Goal: Communication & Community: Connect with others

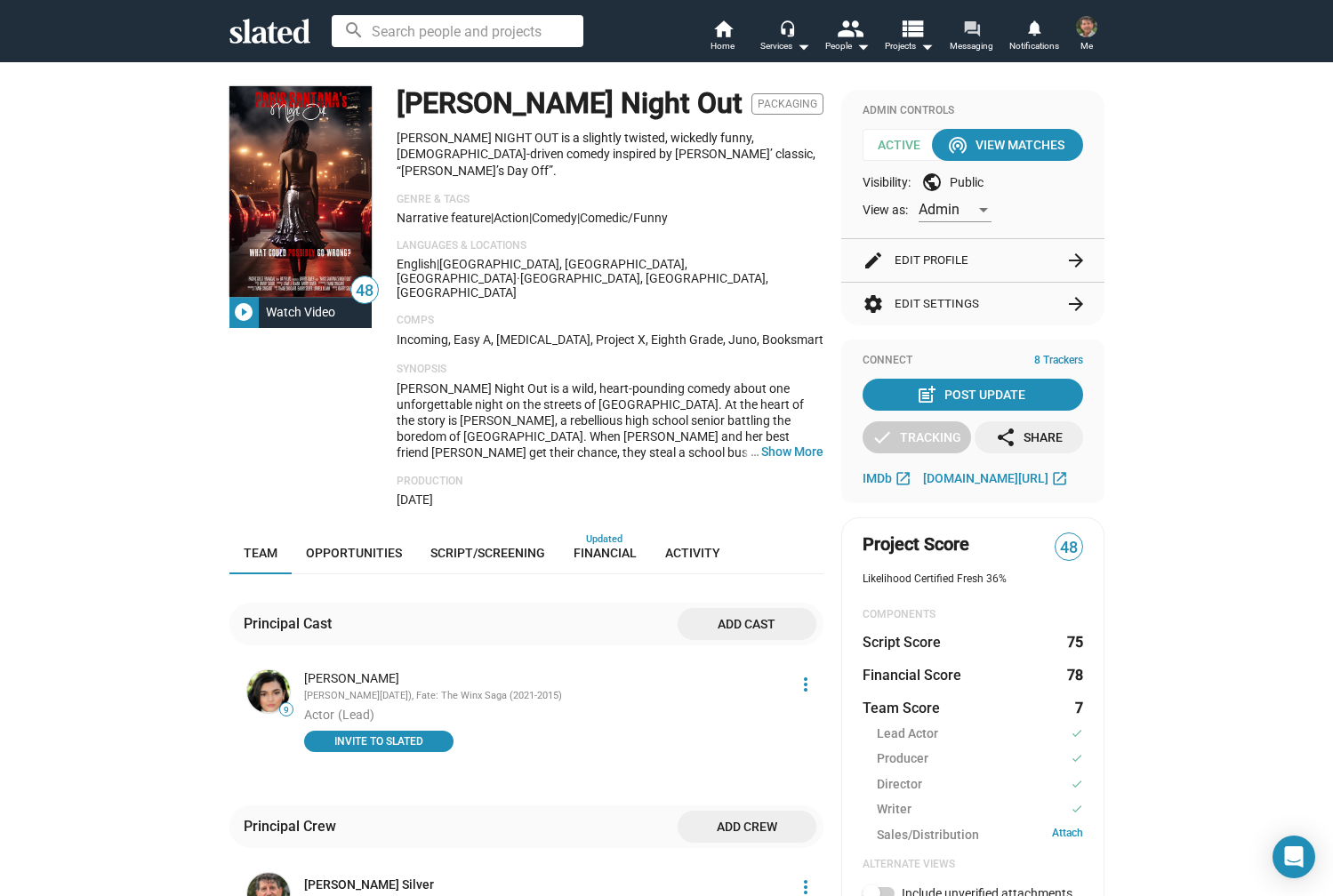
click at [972, 46] on span "Messaging" at bounding box center [972, 47] width 44 height 22
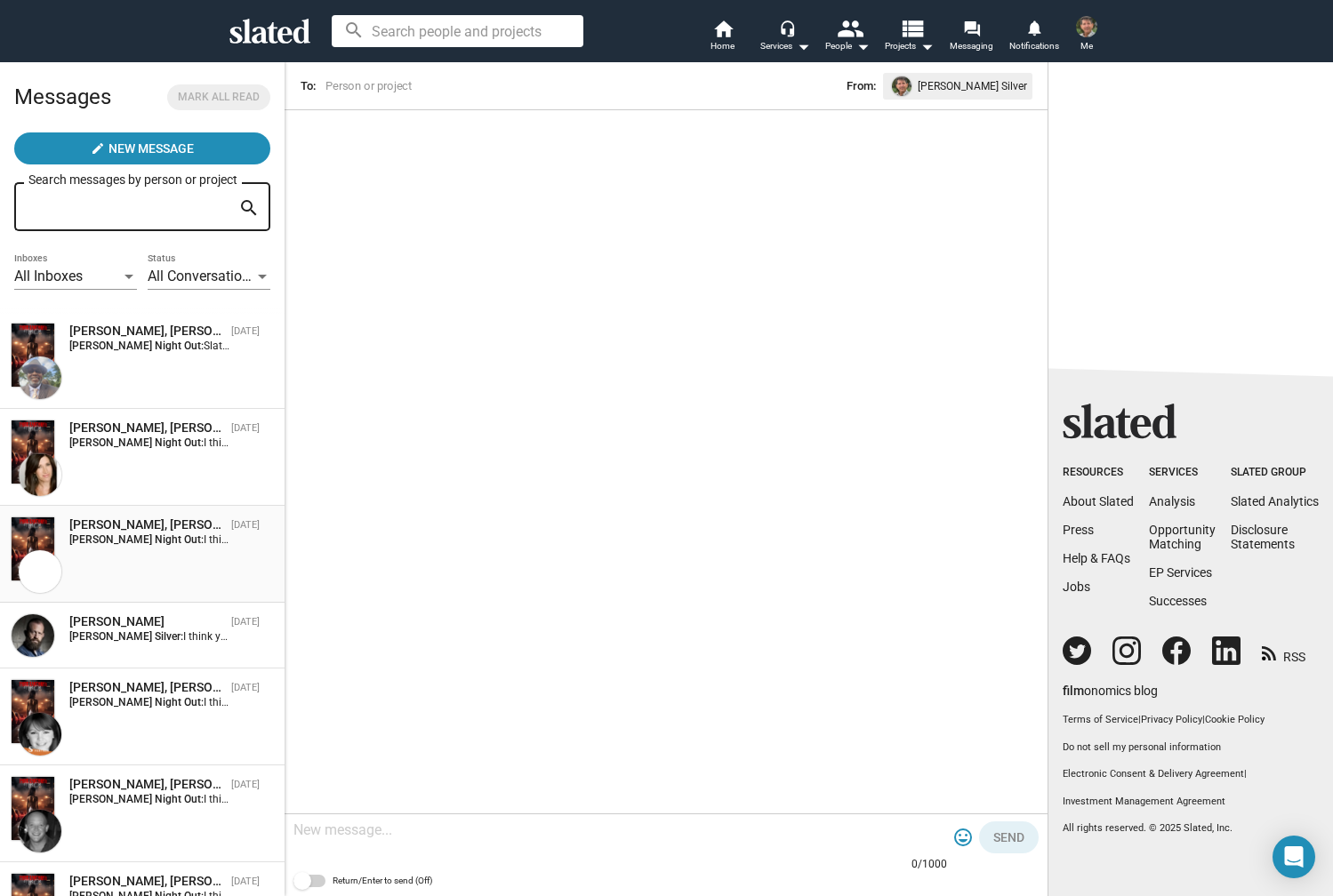
click at [174, 569] on div "[PERSON_NAME], [PERSON_NAME] Night Out [DATE] [PERSON_NAME] Night Out: I think …" at bounding box center [143, 554] width 263 height 75
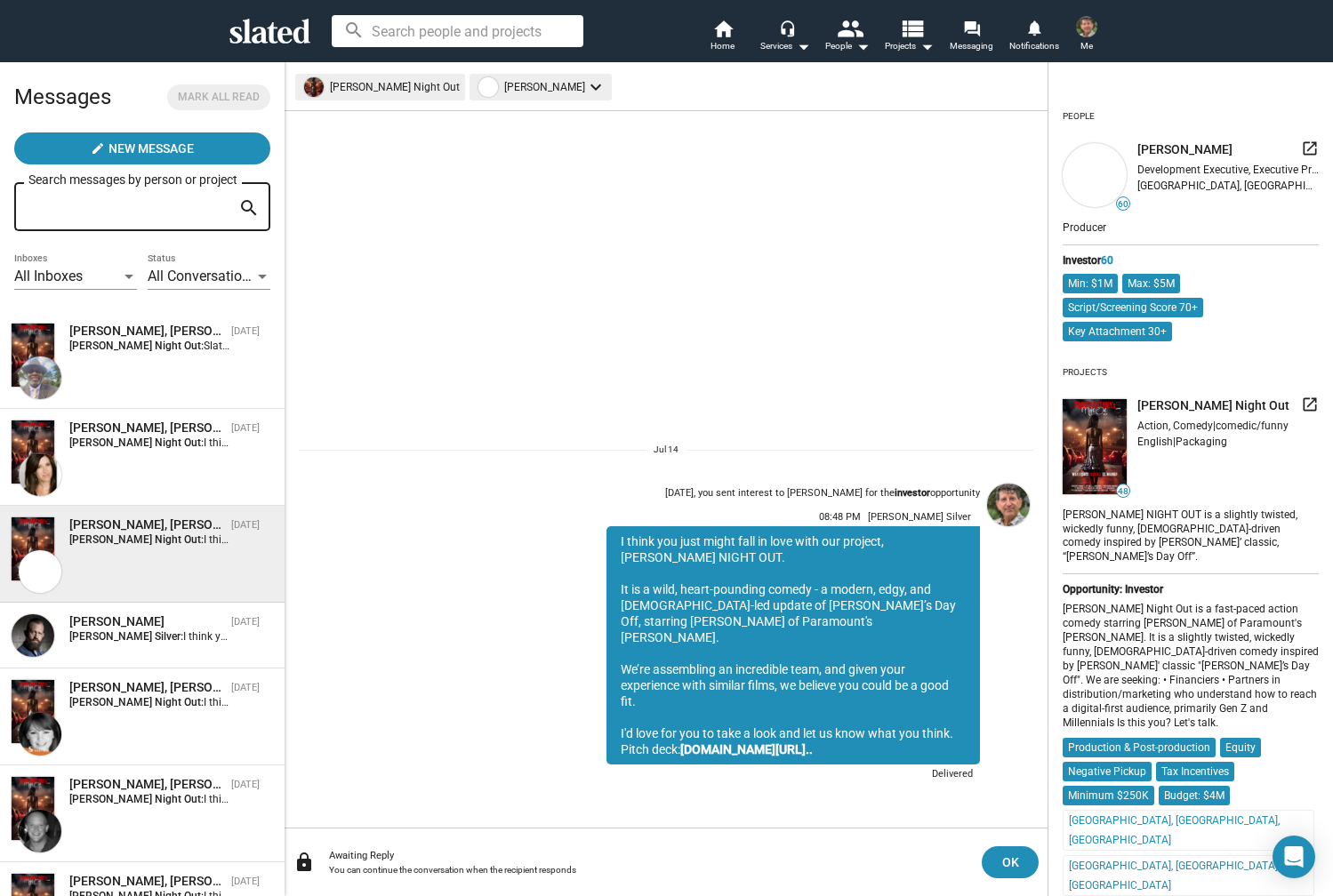
click at [478, 31] on input at bounding box center [458, 31] width 252 height 32
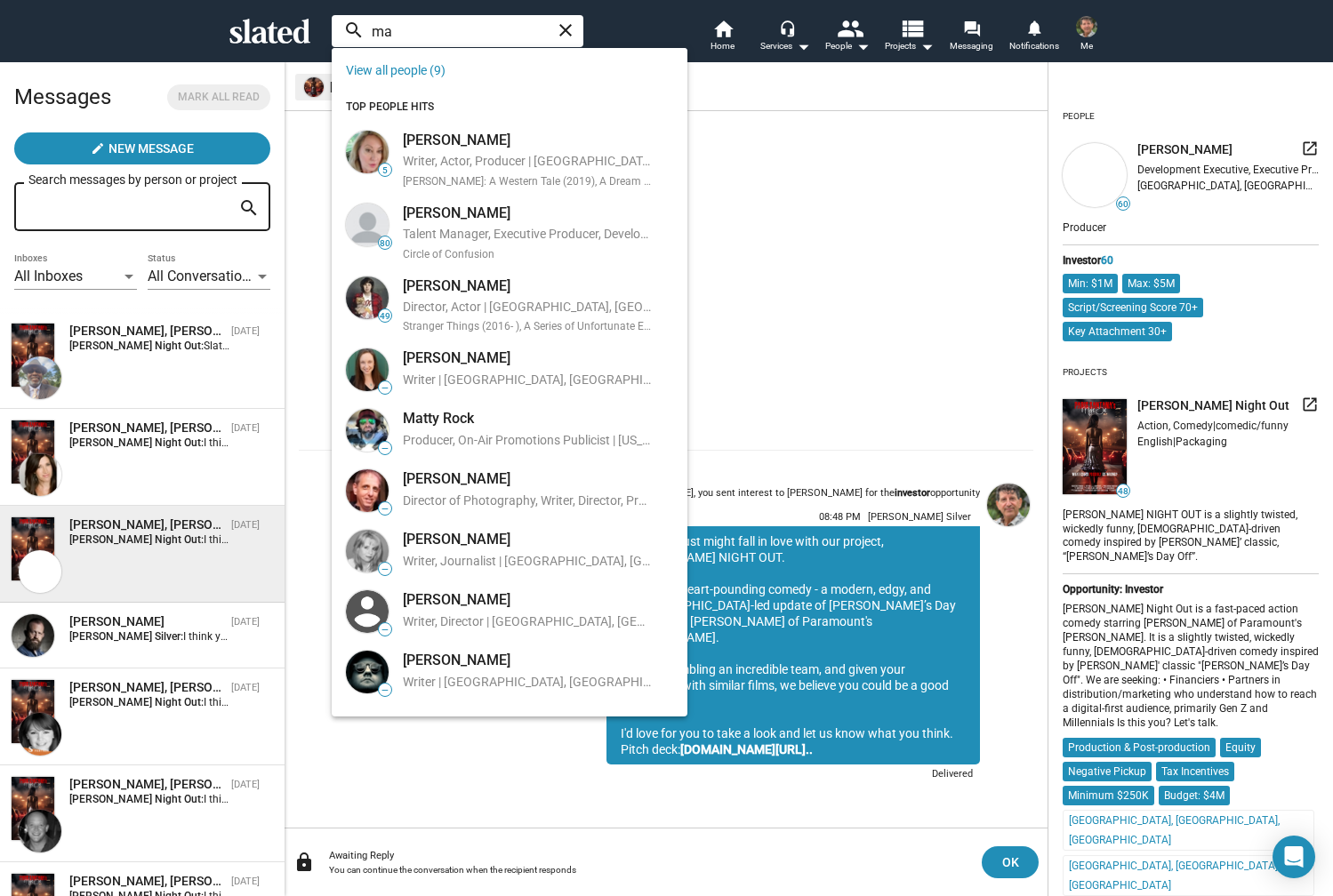
type input "m"
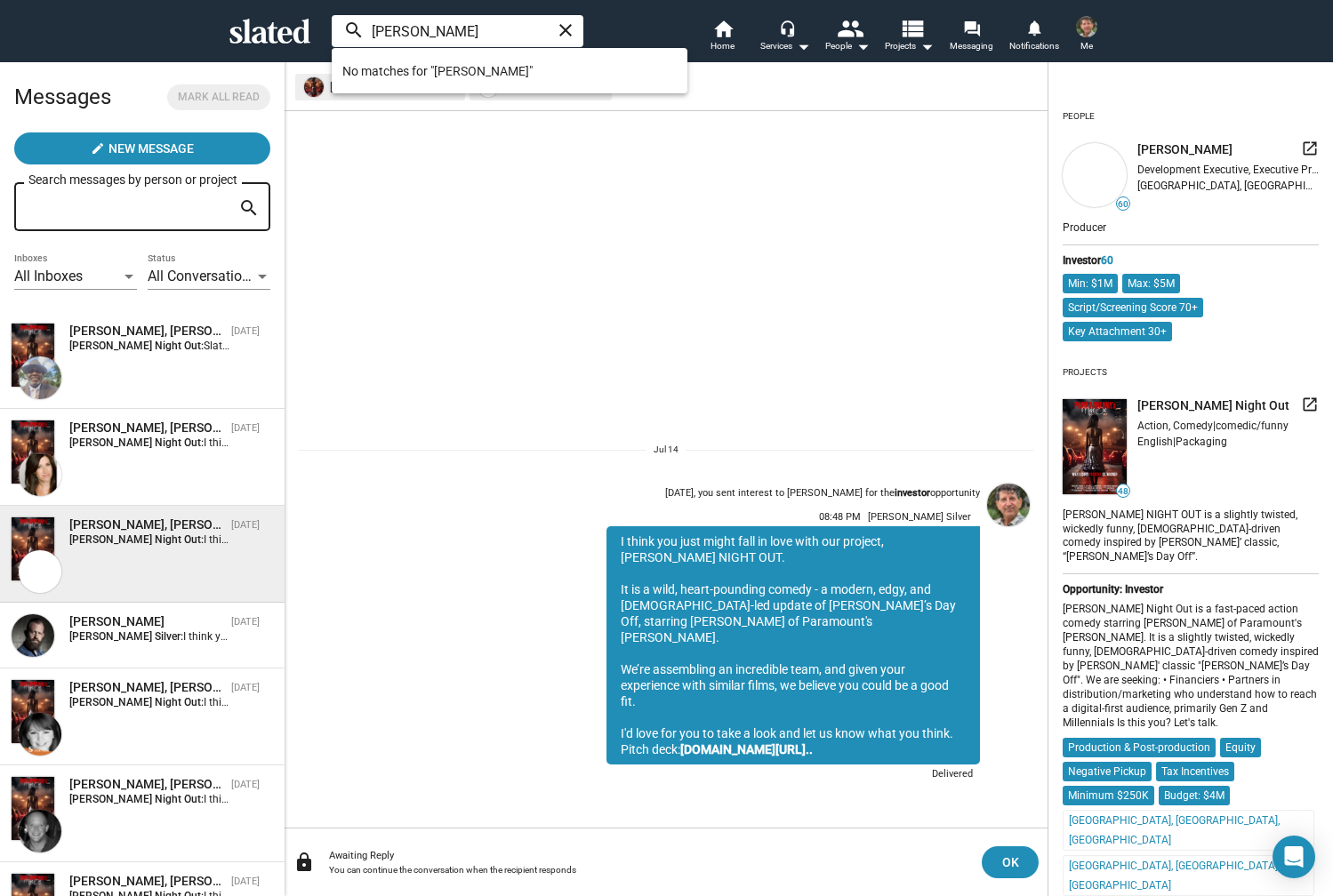
type input "[PERSON_NAME]"
click at [448, 176] on sl-generic-infinite-scroll "[DATE], you sent interest to [PERSON_NAME] for the investor opportunity 08:48 P…" at bounding box center [666, 469] width 763 height 717
click at [585, 91] on mat-icon "keyboard_arrow_down" at bounding box center [596, 87] width 22 height 22
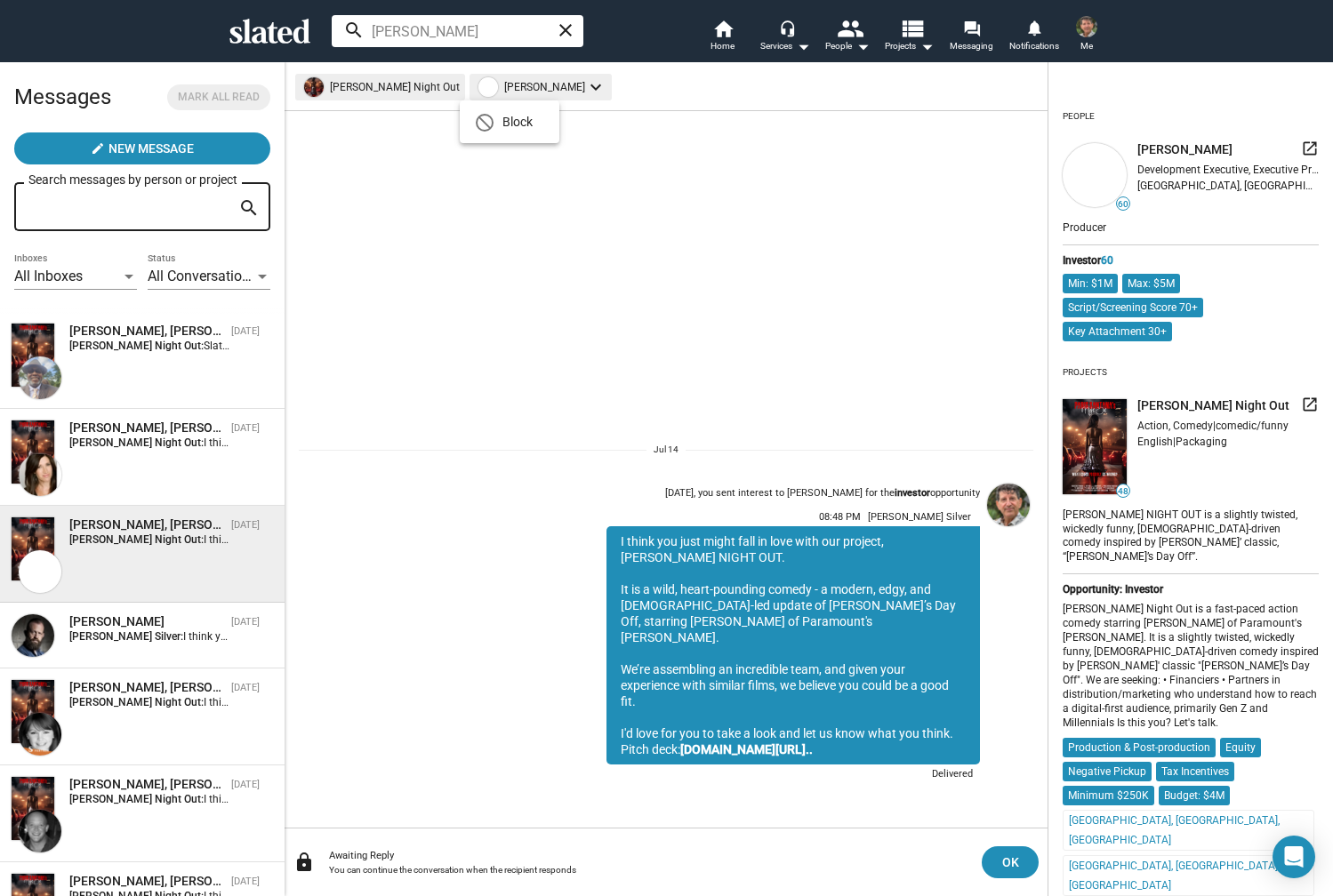
click at [543, 202] on div at bounding box center [666, 448] width 1333 height 896
click at [497, 79] on mat-chip "[PERSON_NAME] keyboard_arrow_down" at bounding box center [541, 87] width 143 height 27
click at [361, 273] on div at bounding box center [666, 448] width 1333 height 896
click at [566, 23] on mat-icon "close" at bounding box center [565, 31] width 22 height 22
click at [123, 436] on div "[PERSON_NAME], [PERSON_NAME] Night Out" at bounding box center [147, 428] width 154 height 17
